Goal: Task Accomplishment & Management: Manage account settings

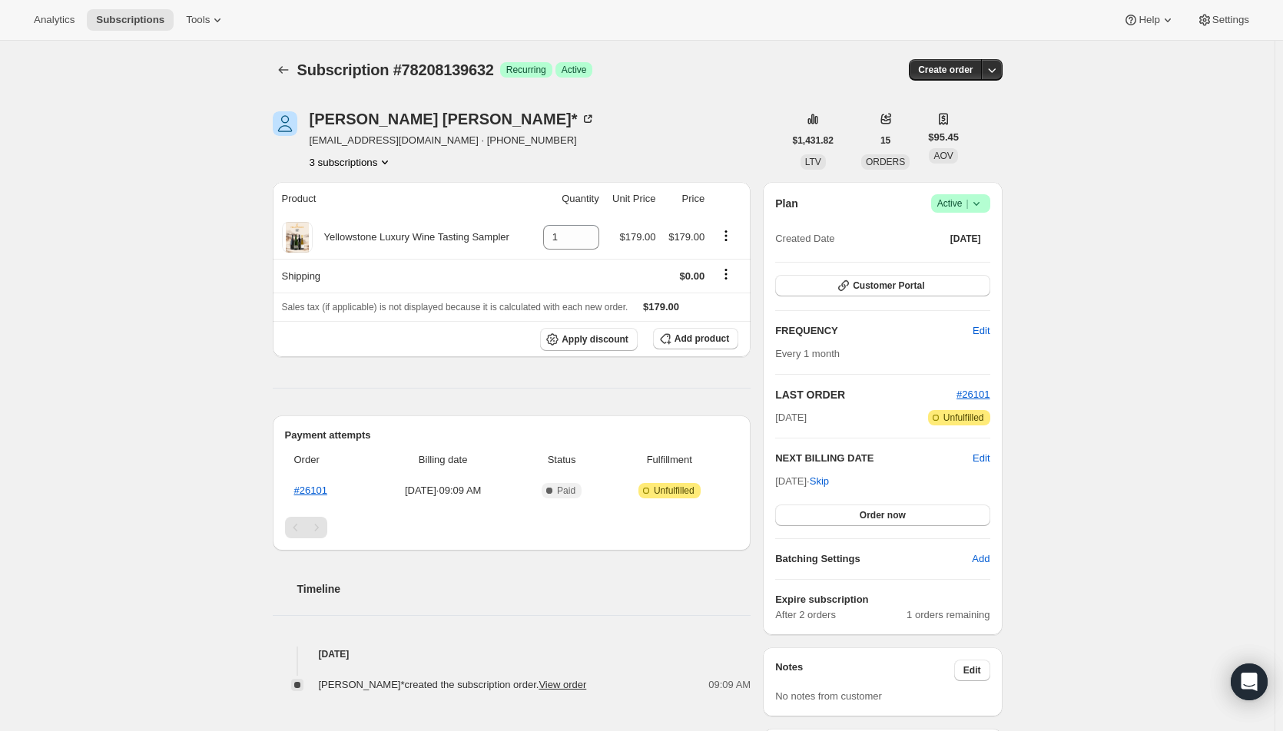
click at [939, 521] on button "Order now" at bounding box center [882, 516] width 214 height 22
click at [939, 522] on button "Click to confirm" at bounding box center [882, 516] width 214 height 22
click at [979, 457] on span "Edit" at bounding box center [981, 458] width 17 height 15
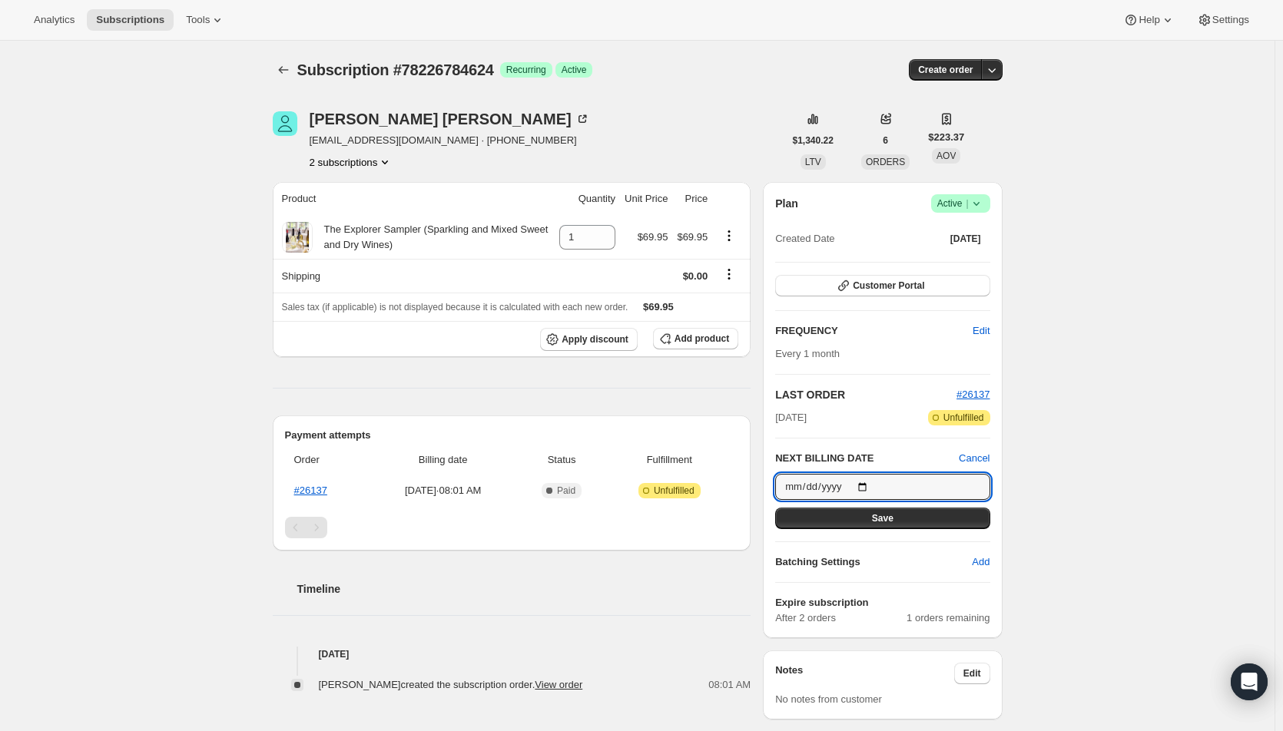
click at [867, 487] on input "[DATE]" at bounding box center [882, 487] width 214 height 26
type input "2025-09-01"
click at [832, 519] on button "Save" at bounding box center [882, 519] width 214 height 22
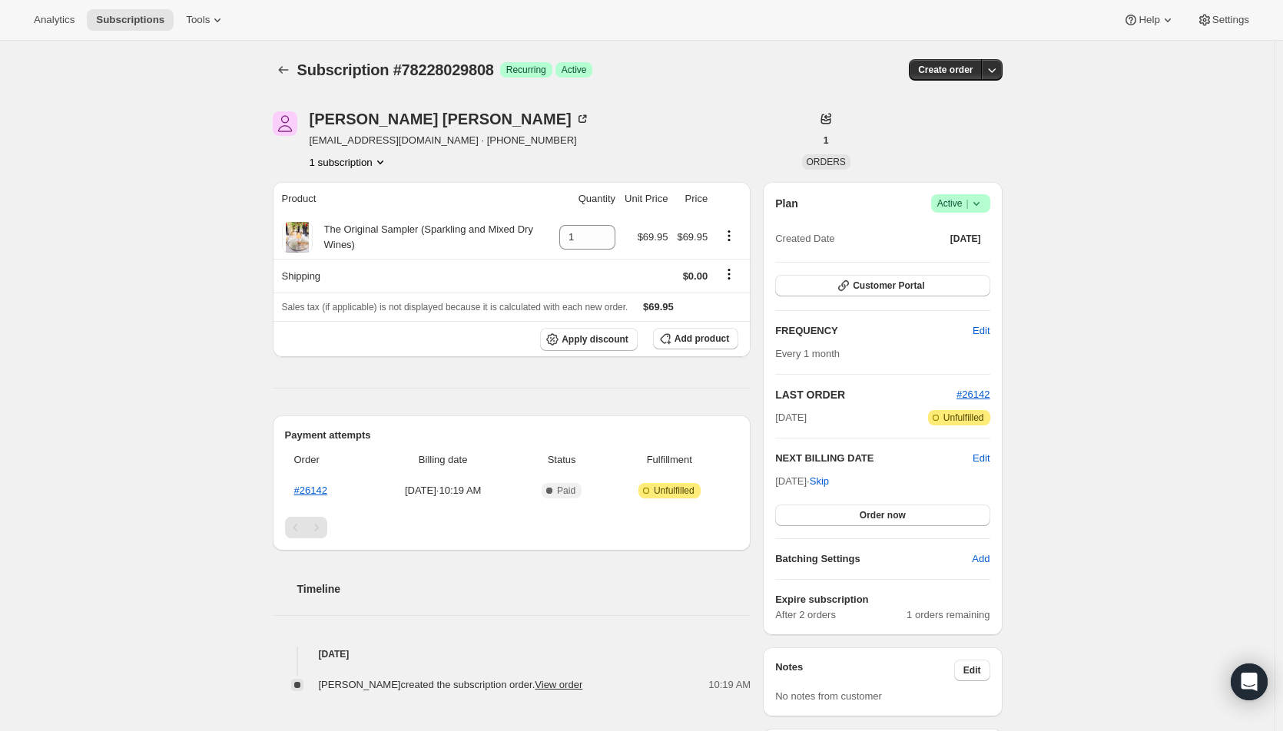
click at [989, 462] on span "Edit" at bounding box center [981, 458] width 17 height 15
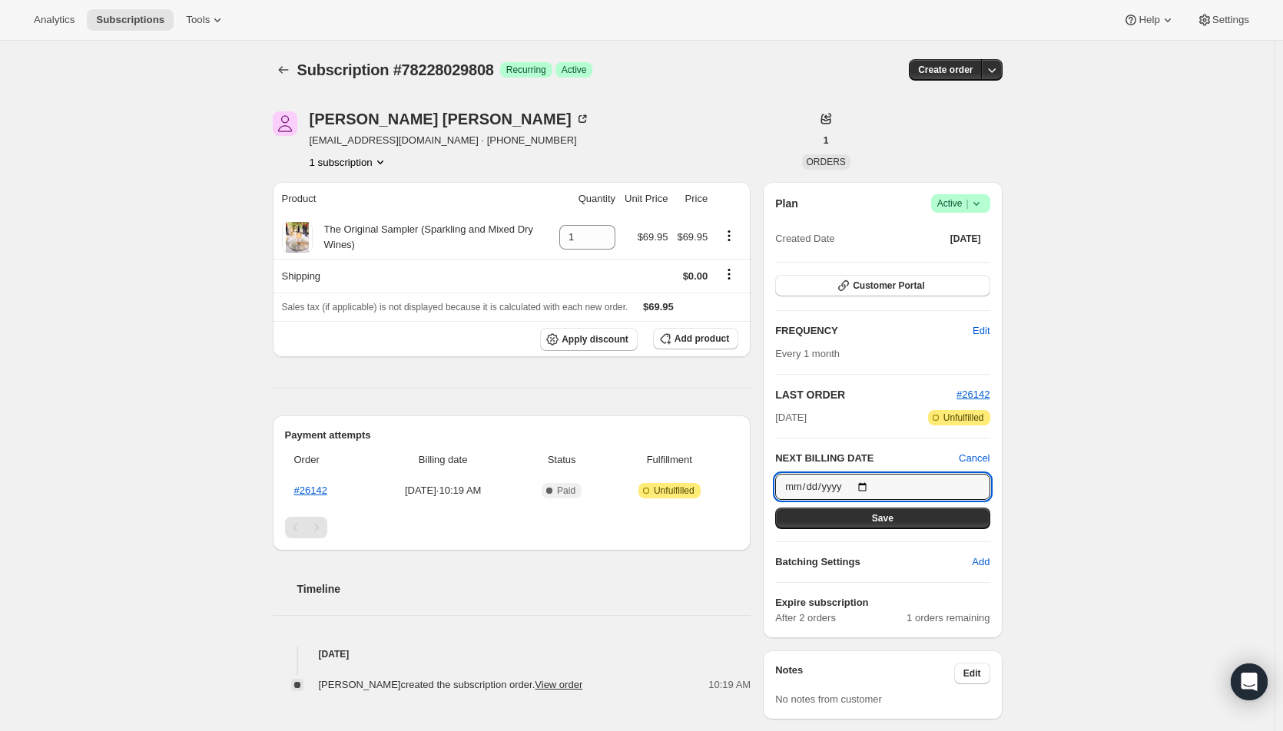
click at [870, 483] on input "[DATE]" at bounding box center [882, 487] width 214 height 26
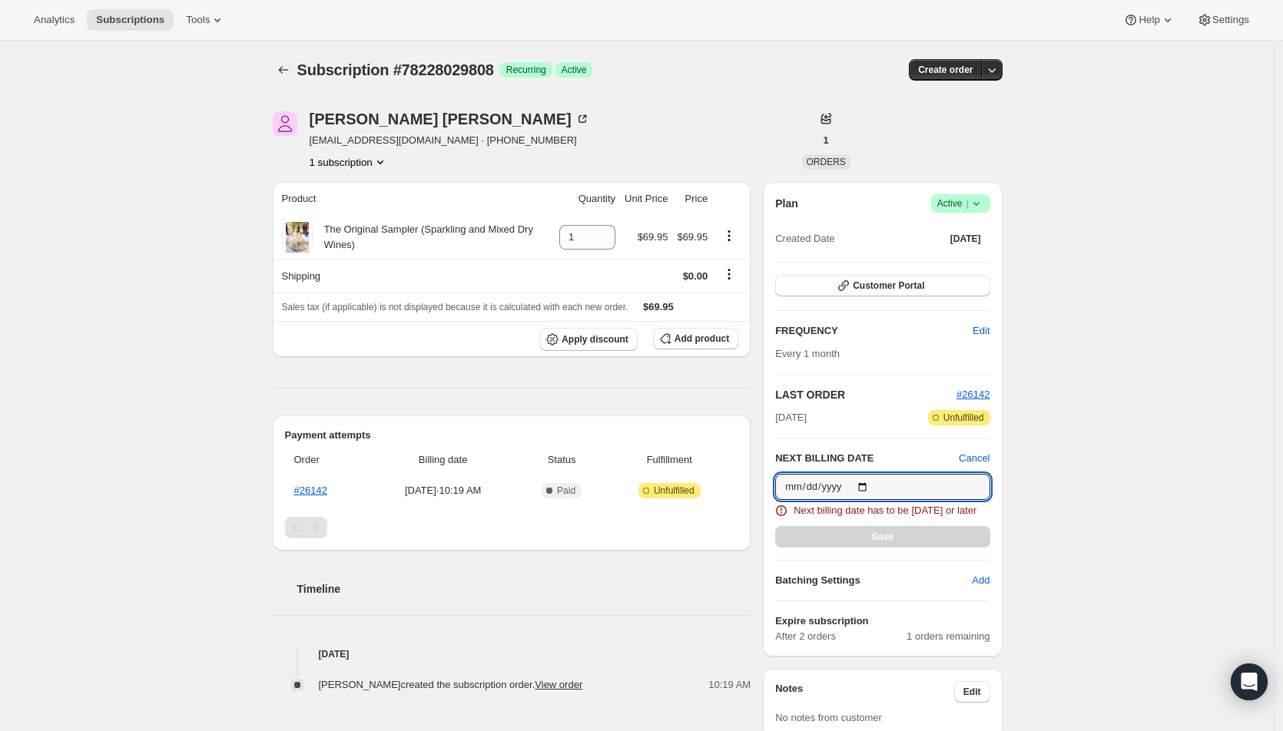
type input "[DATE]"
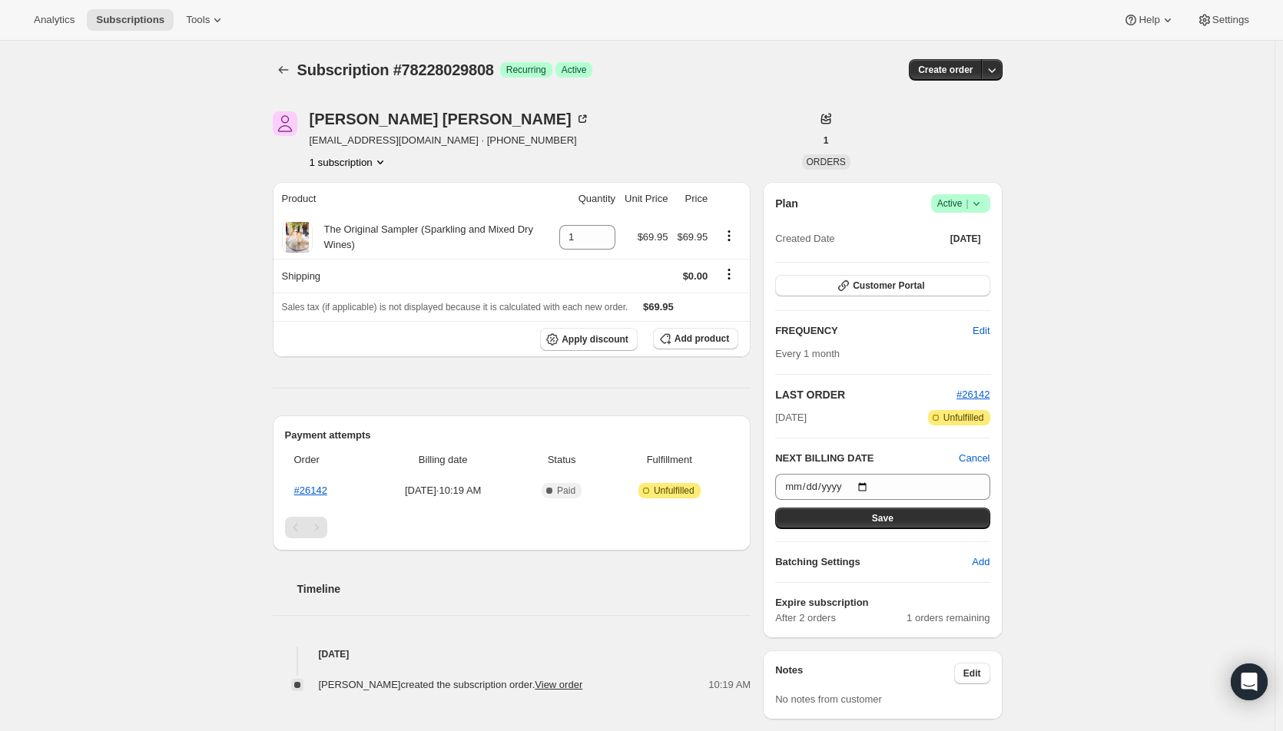
click at [852, 515] on button "Save" at bounding box center [882, 519] width 214 height 22
